Goal: Task Accomplishment & Management: Use online tool/utility

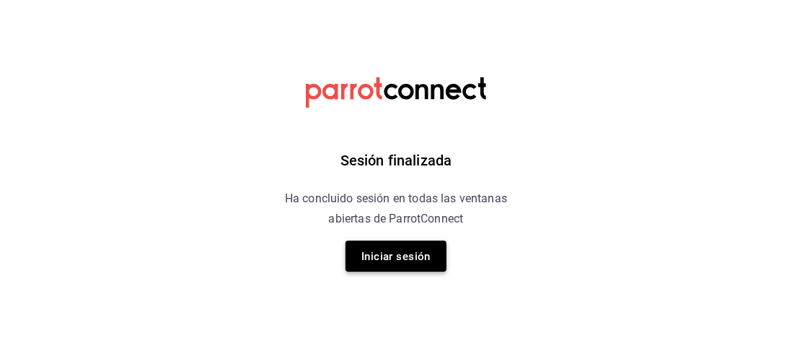
click at [379, 253] on font "Iniciar sesión" at bounding box center [396, 256] width 69 height 13
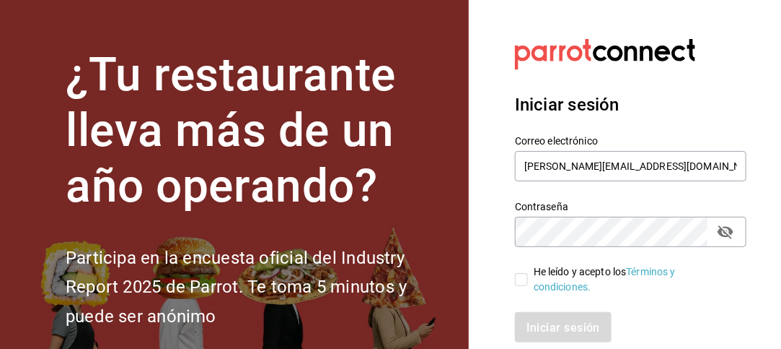
click at [516, 279] on input "He leído y acepto los Términos y condiciones." at bounding box center [521, 279] width 13 height 13
checkbox input "true"
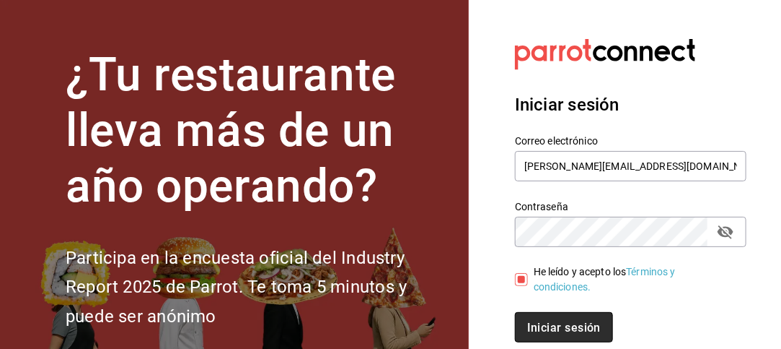
click at [551, 317] on button "Iniciar sesión" at bounding box center [564, 327] width 98 height 30
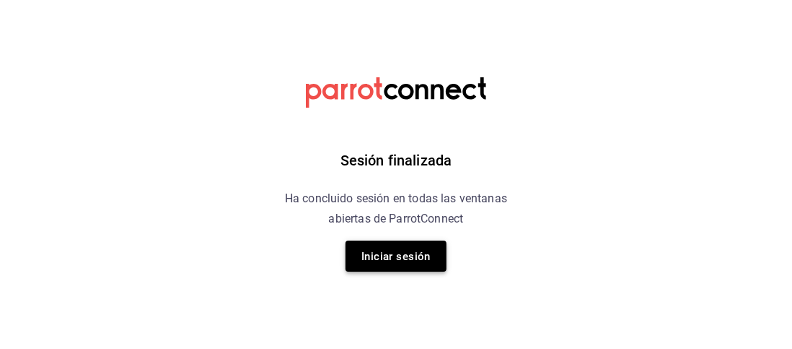
click at [380, 250] on font "Iniciar sesión" at bounding box center [396, 256] width 69 height 13
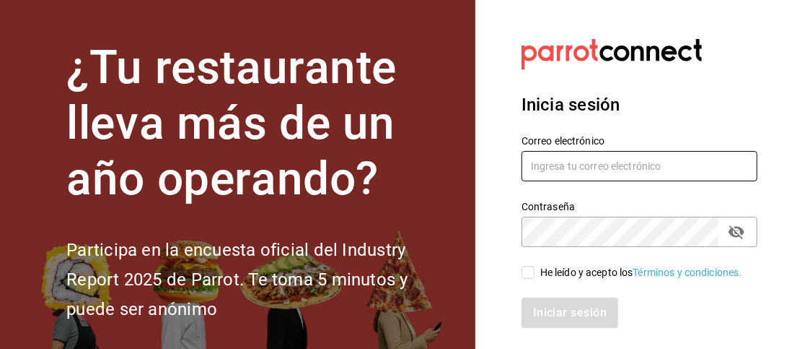
type input "jose.laguna@grupocosteno.com"
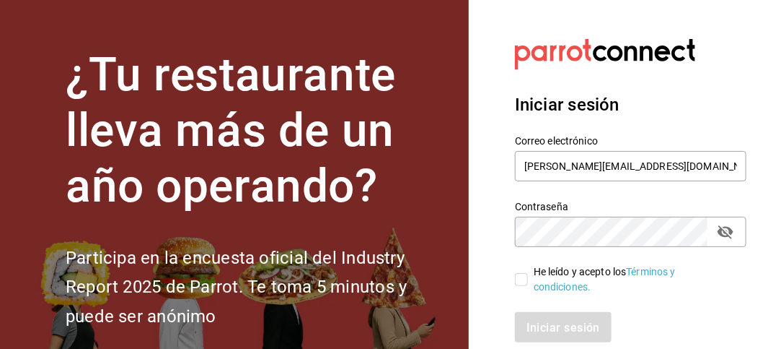
click at [526, 273] on input "He leído y acepto los Términos y condiciones." at bounding box center [521, 279] width 13 height 13
checkbox input "true"
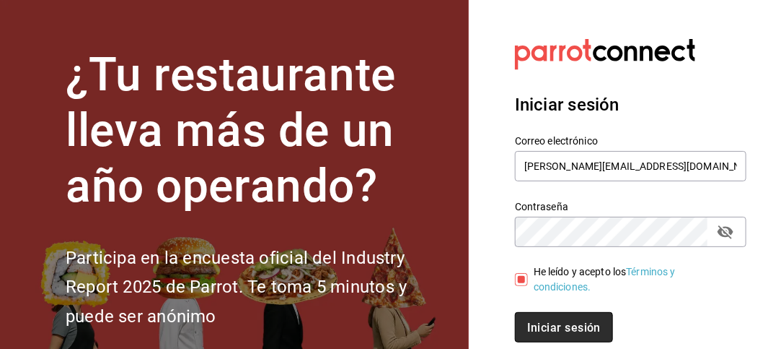
click at [560, 322] on font "Iniciar sesión" at bounding box center [564, 327] width 74 height 14
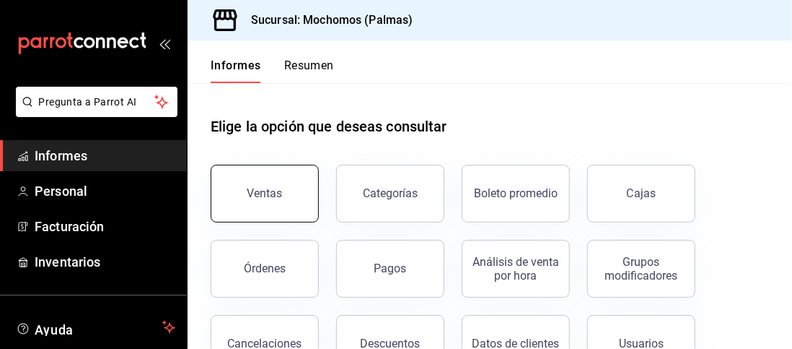
click at [263, 180] on button "Ventas" at bounding box center [265, 194] width 108 height 58
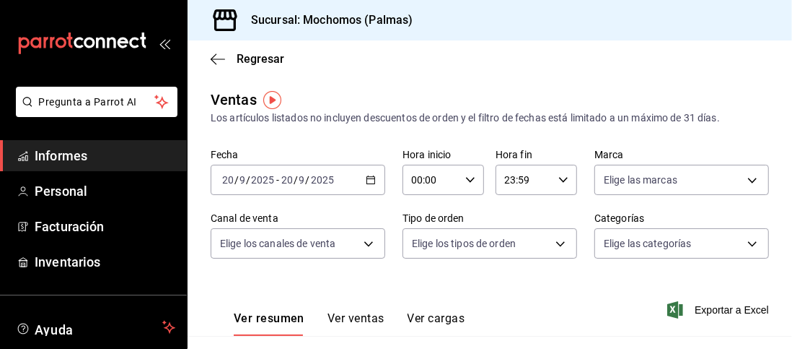
click at [368, 184] on icon "button" at bounding box center [371, 180] width 10 height 10
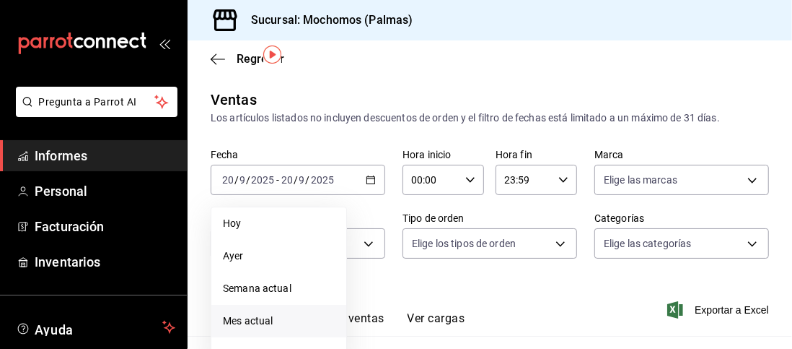
scroll to position [117, 0]
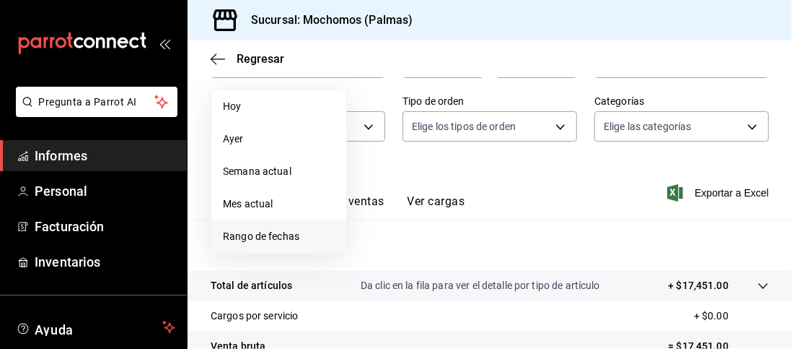
click at [288, 229] on span "Rango de fechas" at bounding box center [279, 236] width 112 height 15
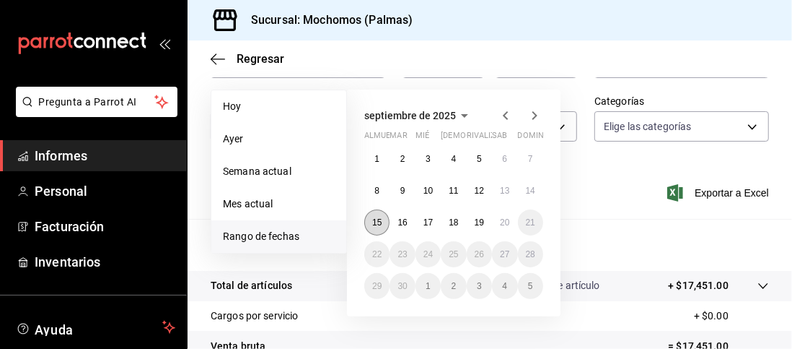
click at [378, 229] on button "15" at bounding box center [376, 222] width 25 height 26
click at [486, 224] on button "19" at bounding box center [479, 222] width 25 height 26
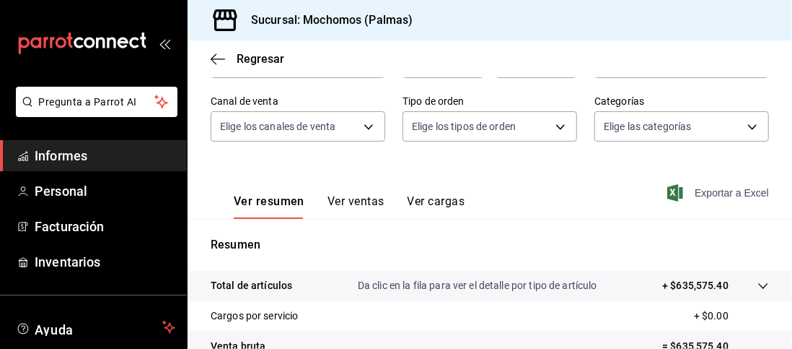
click at [699, 190] on font "Exportar a Excel" at bounding box center [732, 193] width 74 height 12
